Goal: Transaction & Acquisition: Purchase product/service

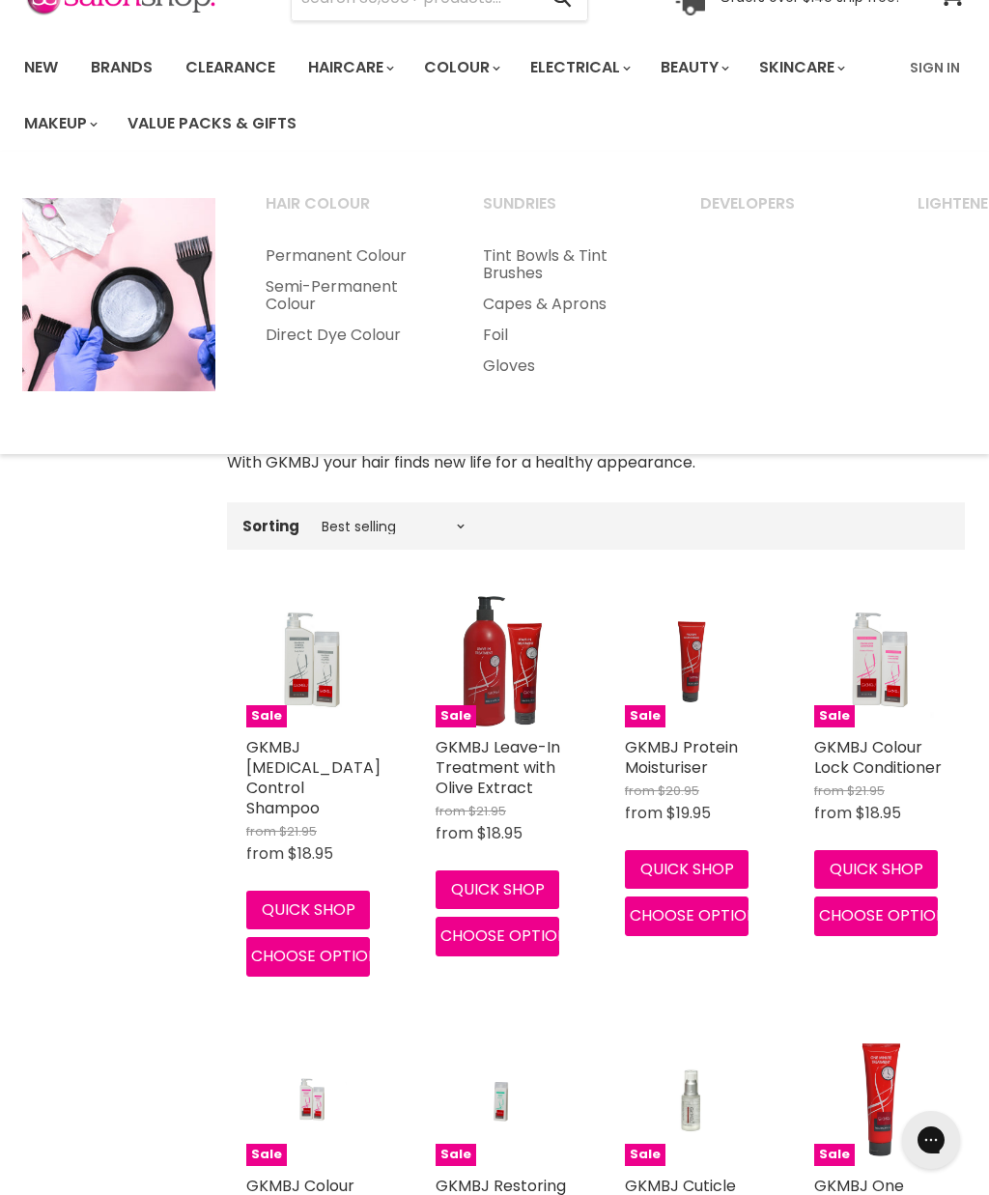
click at [375, 271] on link "Permanent Colour" at bounding box center [347, 256] width 213 height 31
click at [322, 271] on link "Permanent Colour" at bounding box center [347, 256] width 213 height 31
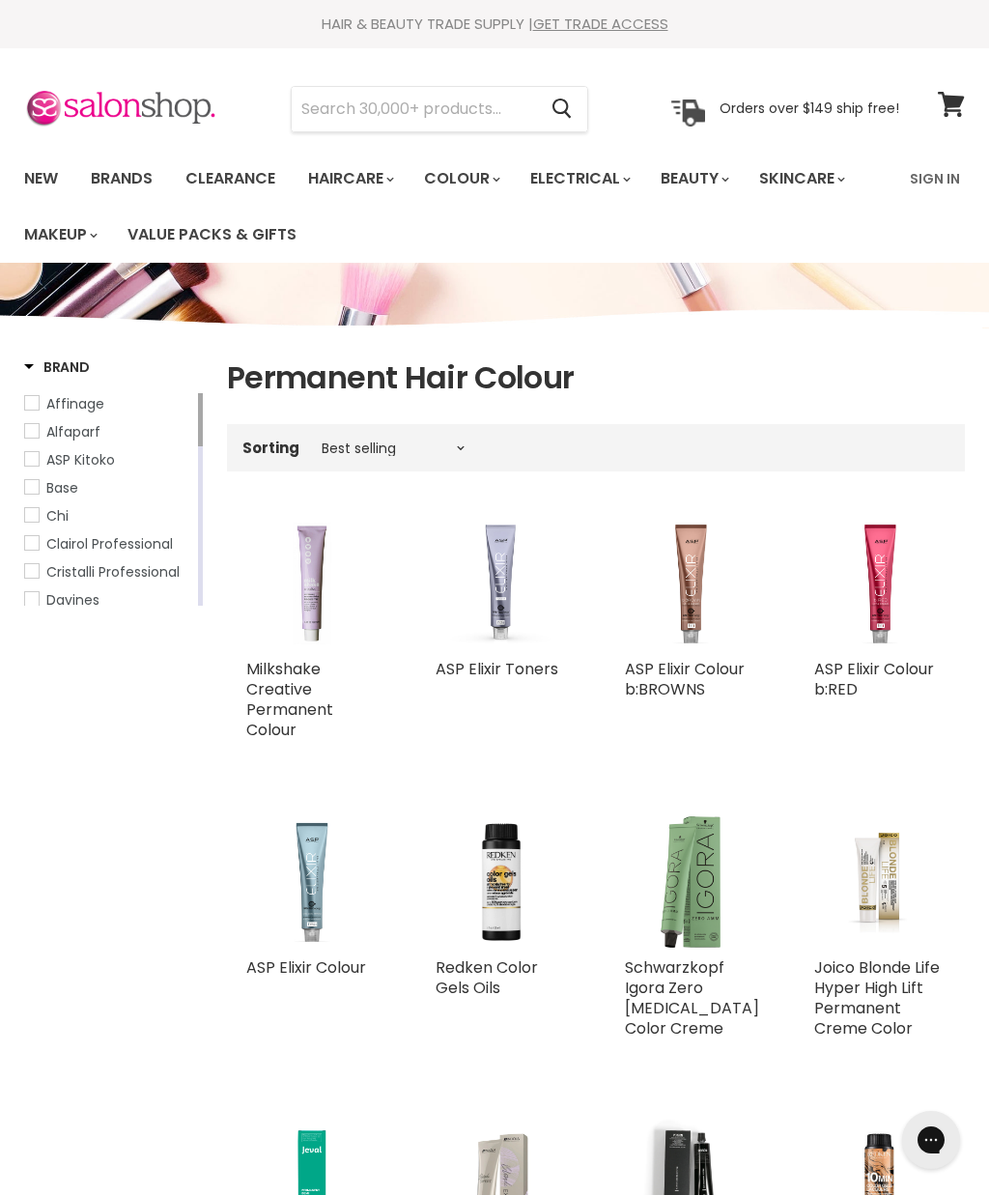
click at [368, 105] on input "Search" at bounding box center [414, 109] width 244 height 44
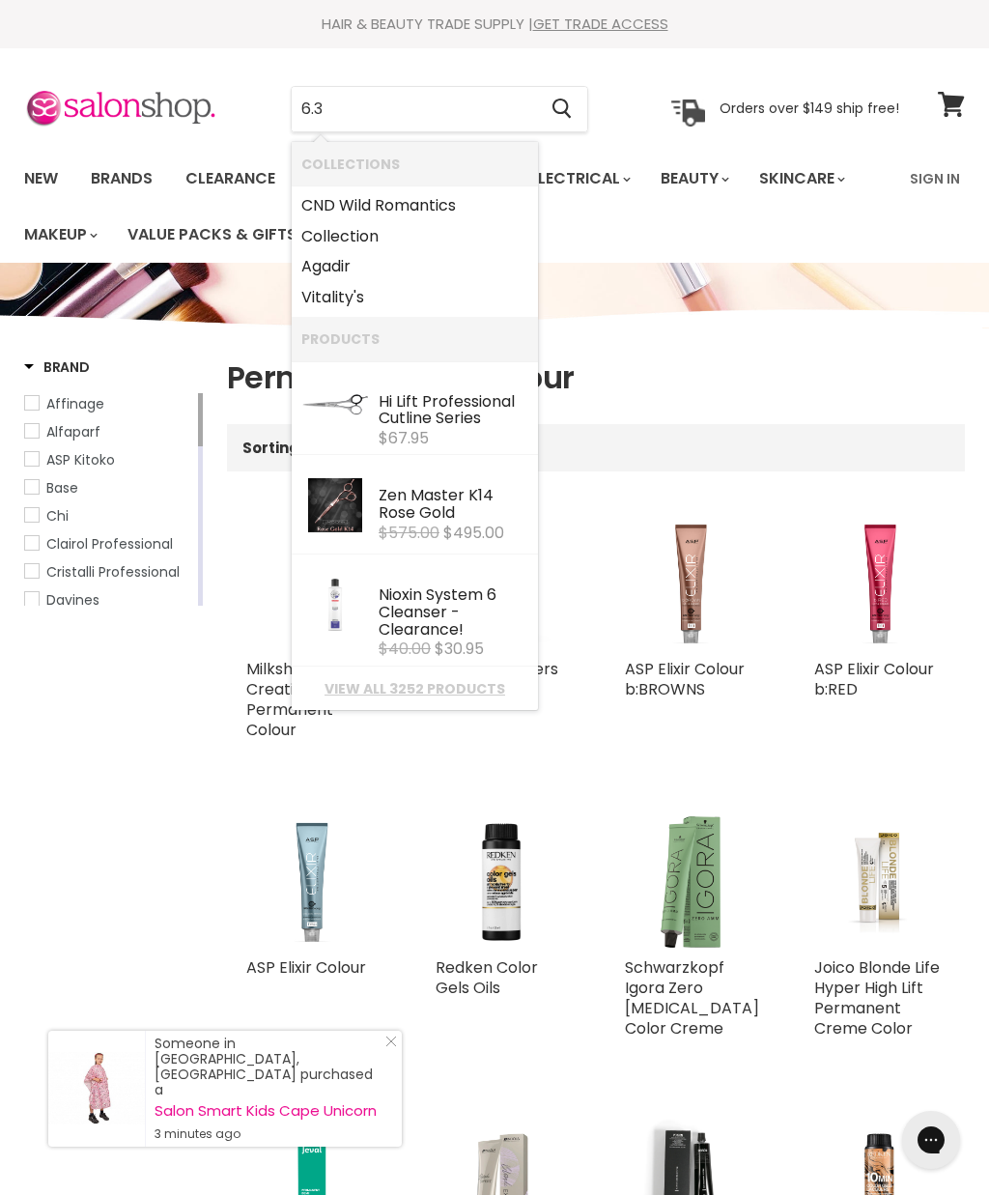
type input "6.35"
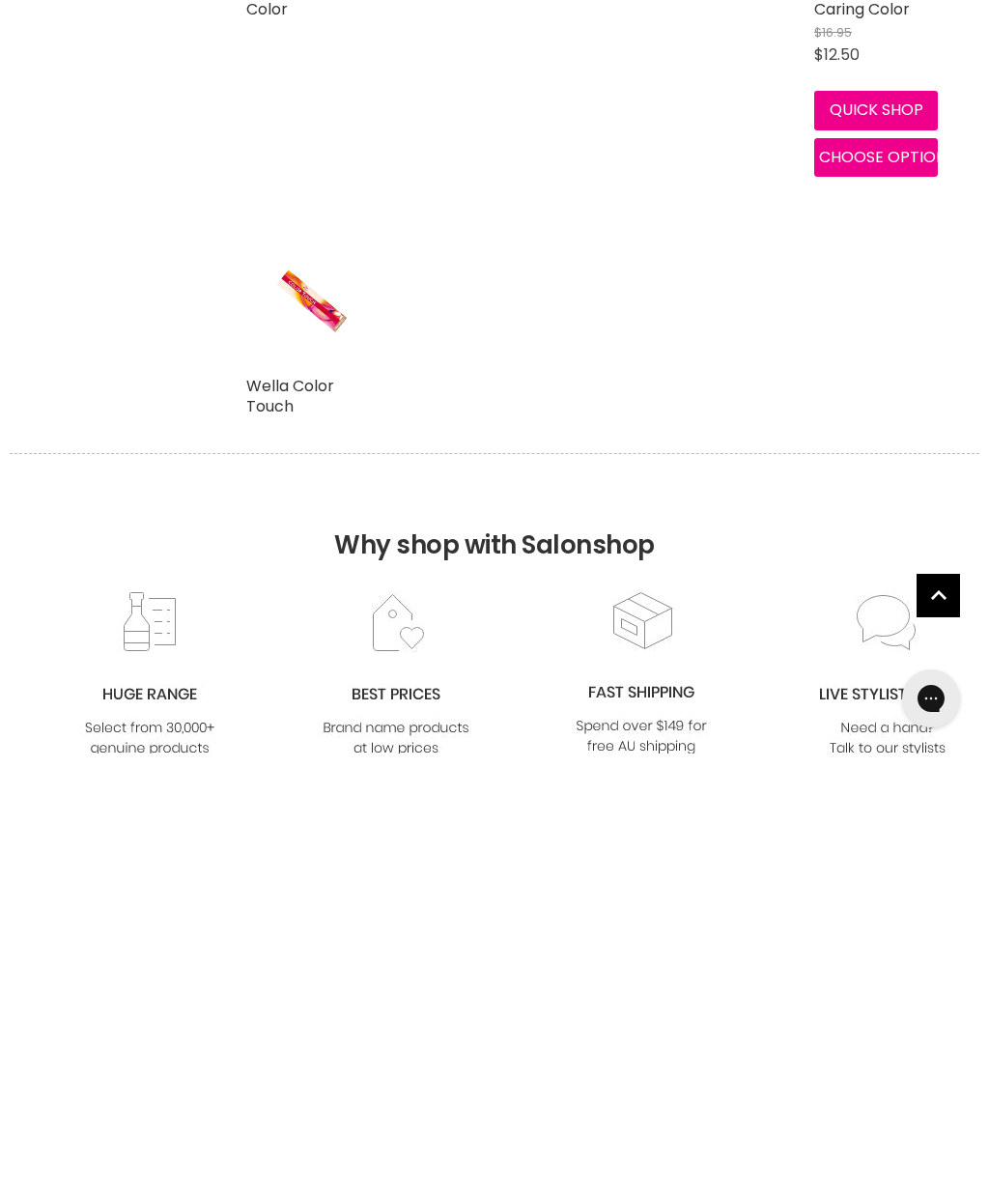
scroll to position [225, 0]
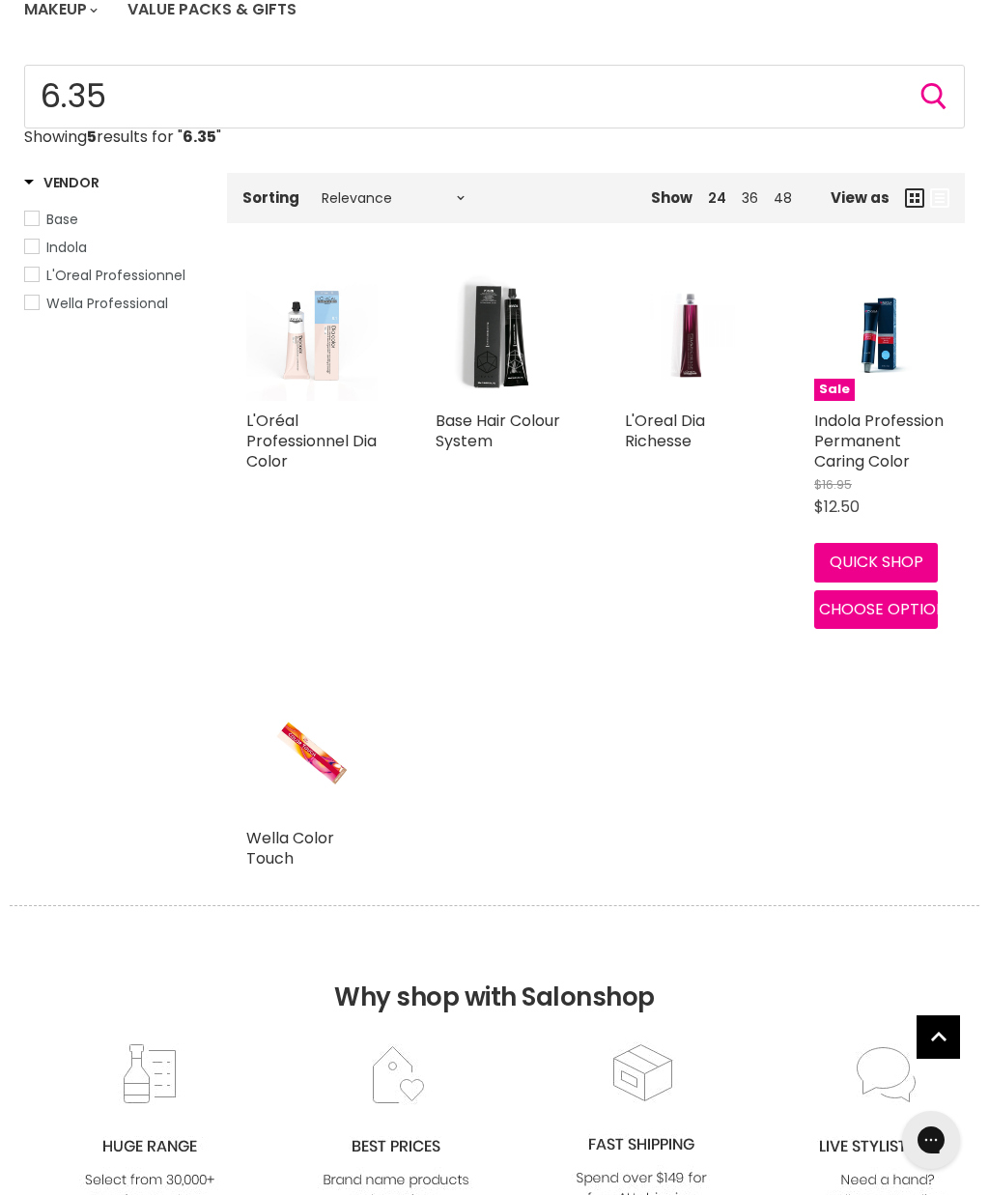
click at [500, 413] on link "Base Hair Colour System" at bounding box center [498, 431] width 125 height 43
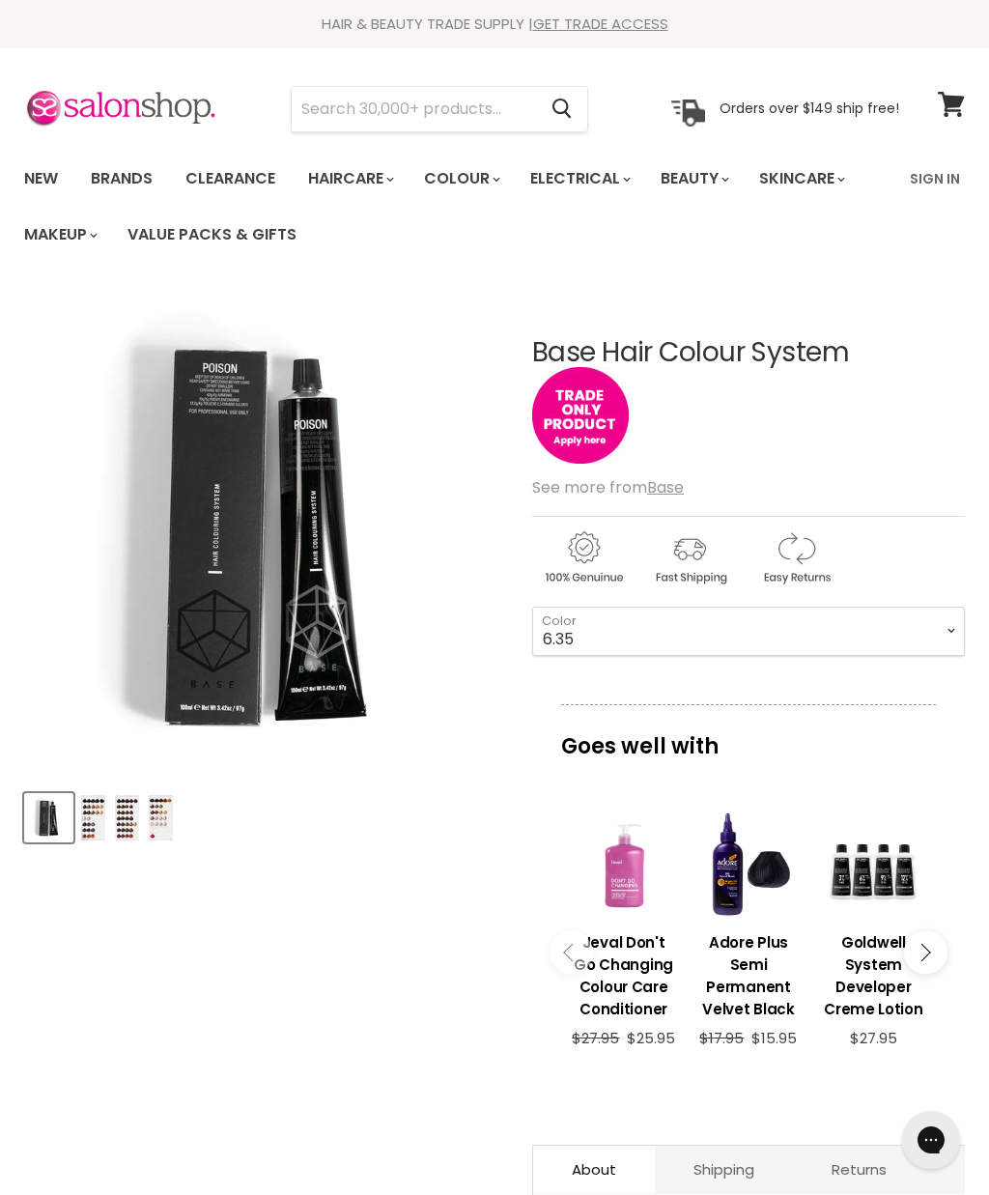
select select "6.35"
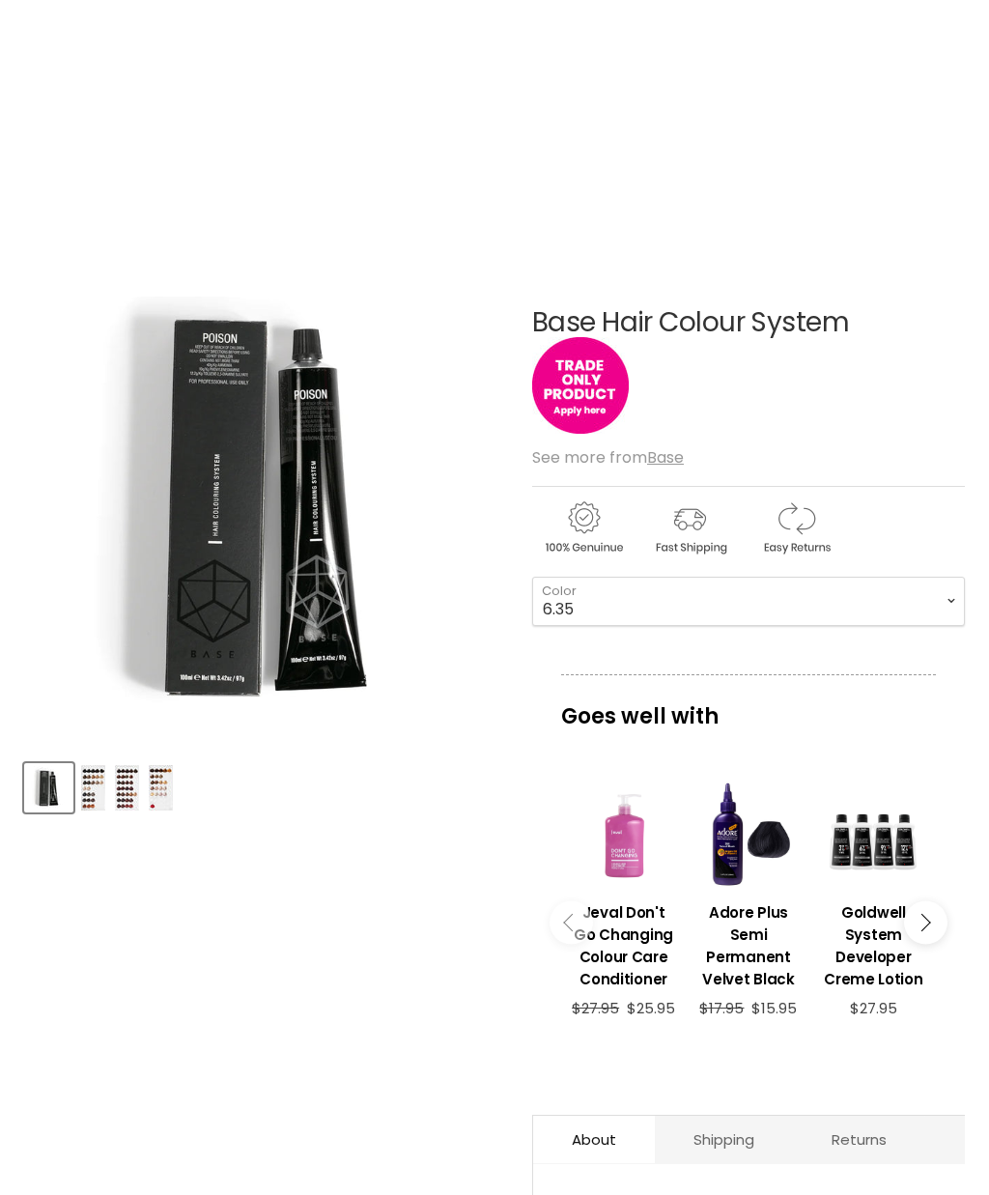
scroll to position [327, 0]
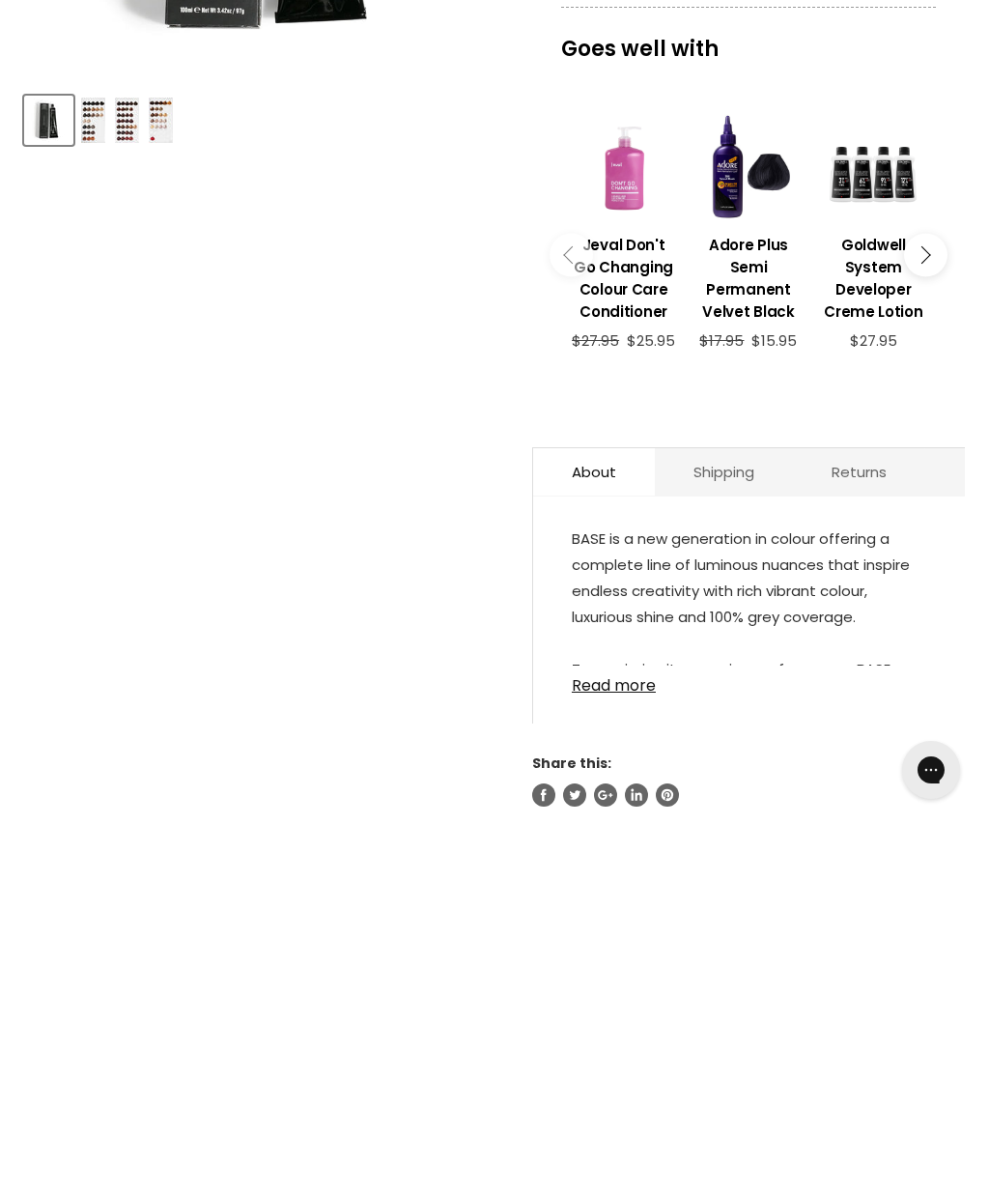
click at [604, 1035] on link "Read more" at bounding box center [749, 1049] width 354 height 29
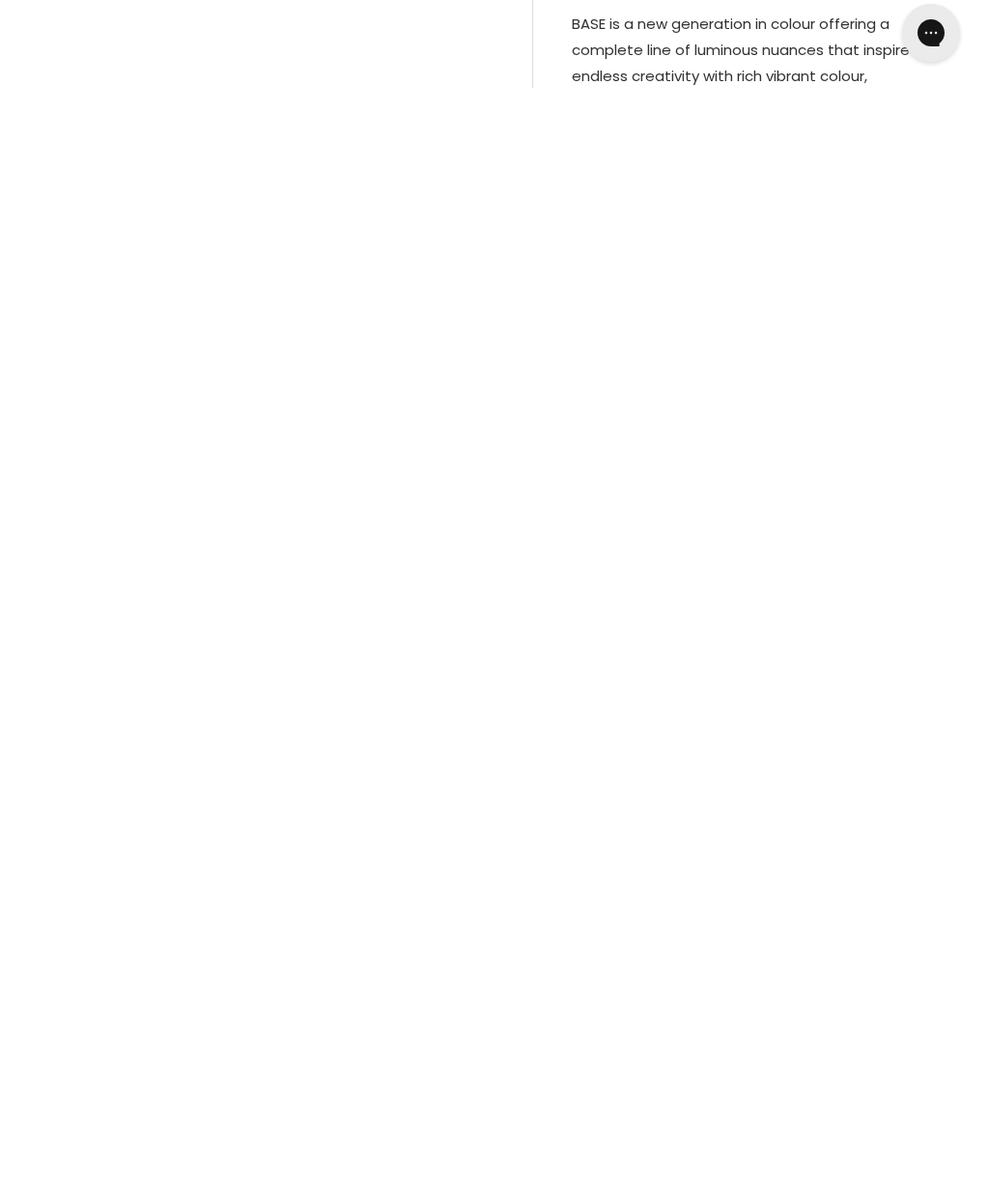
scroll to position [0, 0]
